Goal: Browse casually

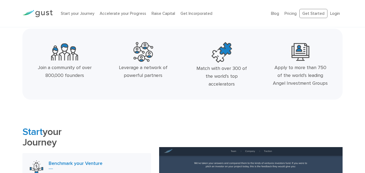
scroll to position [162, 0]
click at [36, 13] on img at bounding box center [37, 13] width 30 height 7
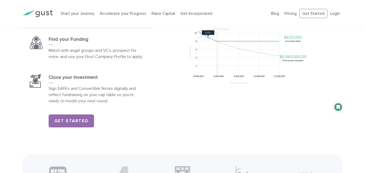
scroll to position [865, 0]
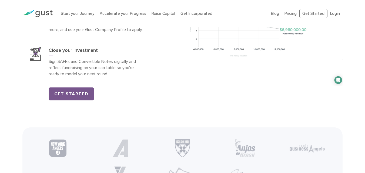
click at [71, 101] on link "Get Started" at bounding box center [72, 94] width 46 height 13
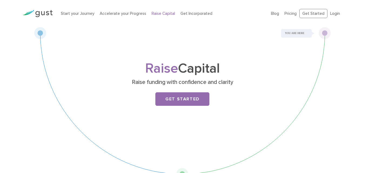
click at [45, 12] on img at bounding box center [37, 13] width 30 height 7
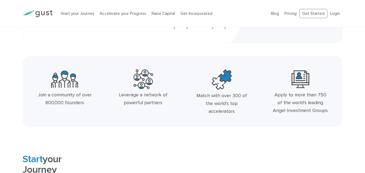
scroll to position [162, 0]
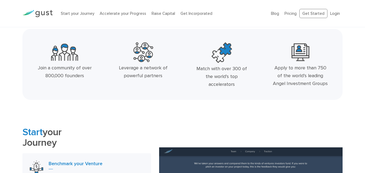
drag, startPoint x: 232, startPoint y: 83, endPoint x: 205, endPoint y: 84, distance: 27.8
click at [205, 84] on div "Match with over 300 of the world’s top accelerators" at bounding box center [222, 76] width 56 height 23
click at [226, 83] on div "Match with over 300 of the world’s top accelerators" at bounding box center [222, 76] width 56 height 23
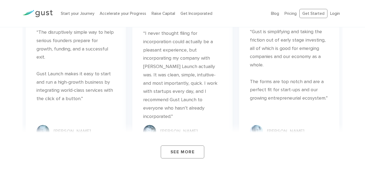
scroll to position [1934, 0]
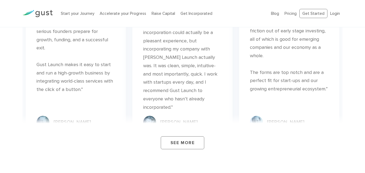
drag, startPoint x: 184, startPoint y: 133, endPoint x: 183, endPoint y: 137, distance: 4.2
click at [184, 137] on div "See More" at bounding box center [182, 136] width 321 height 43
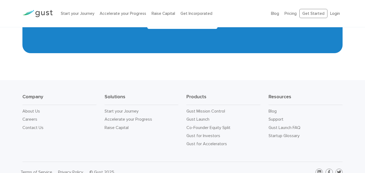
scroll to position [2503, 0]
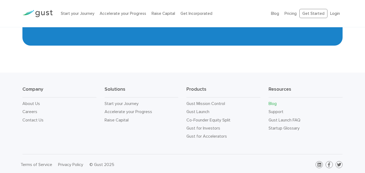
click at [275, 101] on link "Blog" at bounding box center [273, 103] width 8 height 5
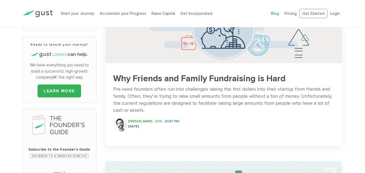
scroll to position [70, 0]
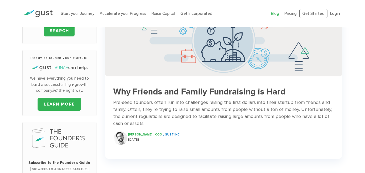
click at [49, 17] on img at bounding box center [37, 13] width 30 height 7
